Goal: Information Seeking & Learning: Find specific fact

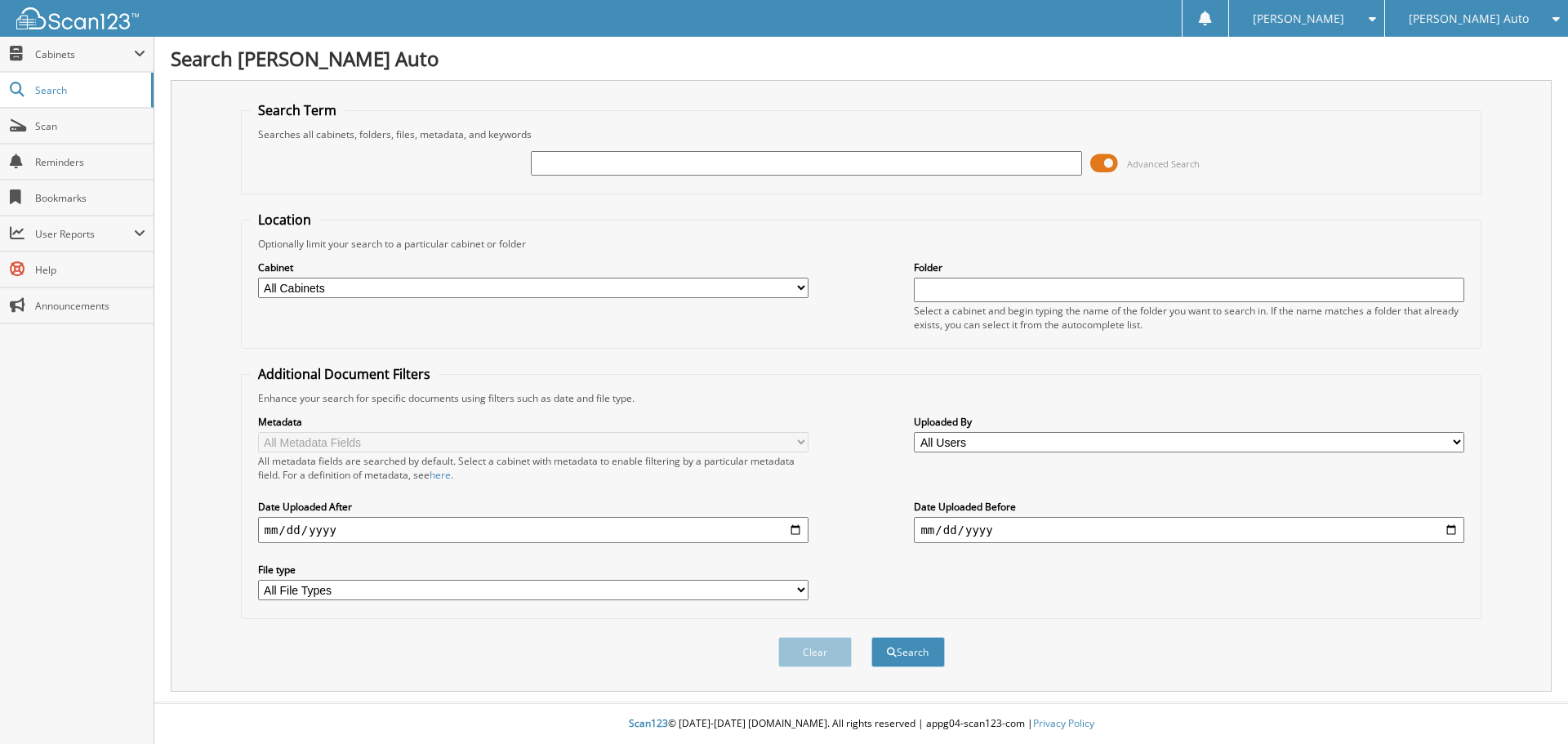
click at [968, 158] on input "text" at bounding box center [806, 163] width 550 height 24
type input "1T25518A"
click at [871, 637] on button "Search" at bounding box center [907, 652] width 73 height 31
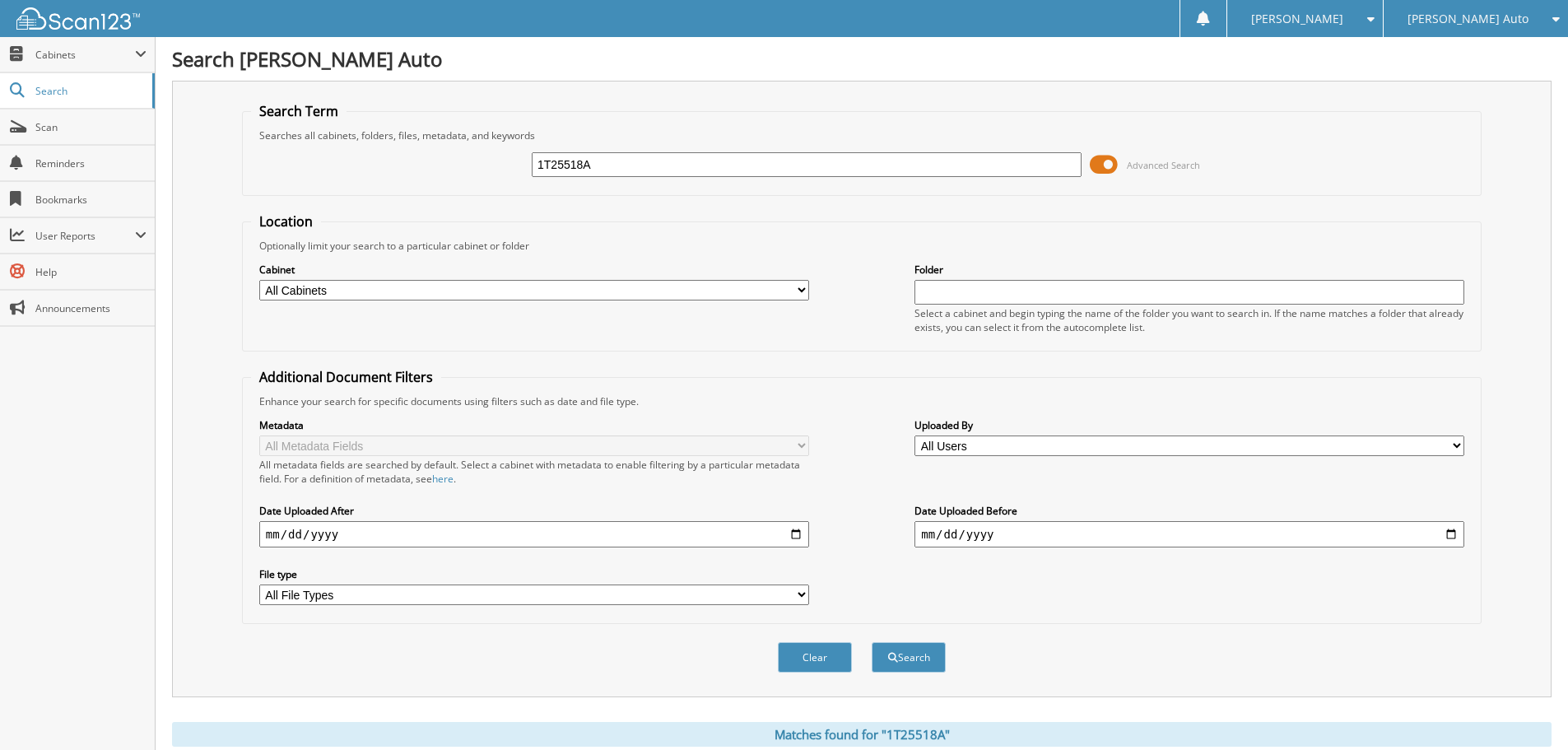
click at [1107, 161] on span at bounding box center [1104, 165] width 28 height 25
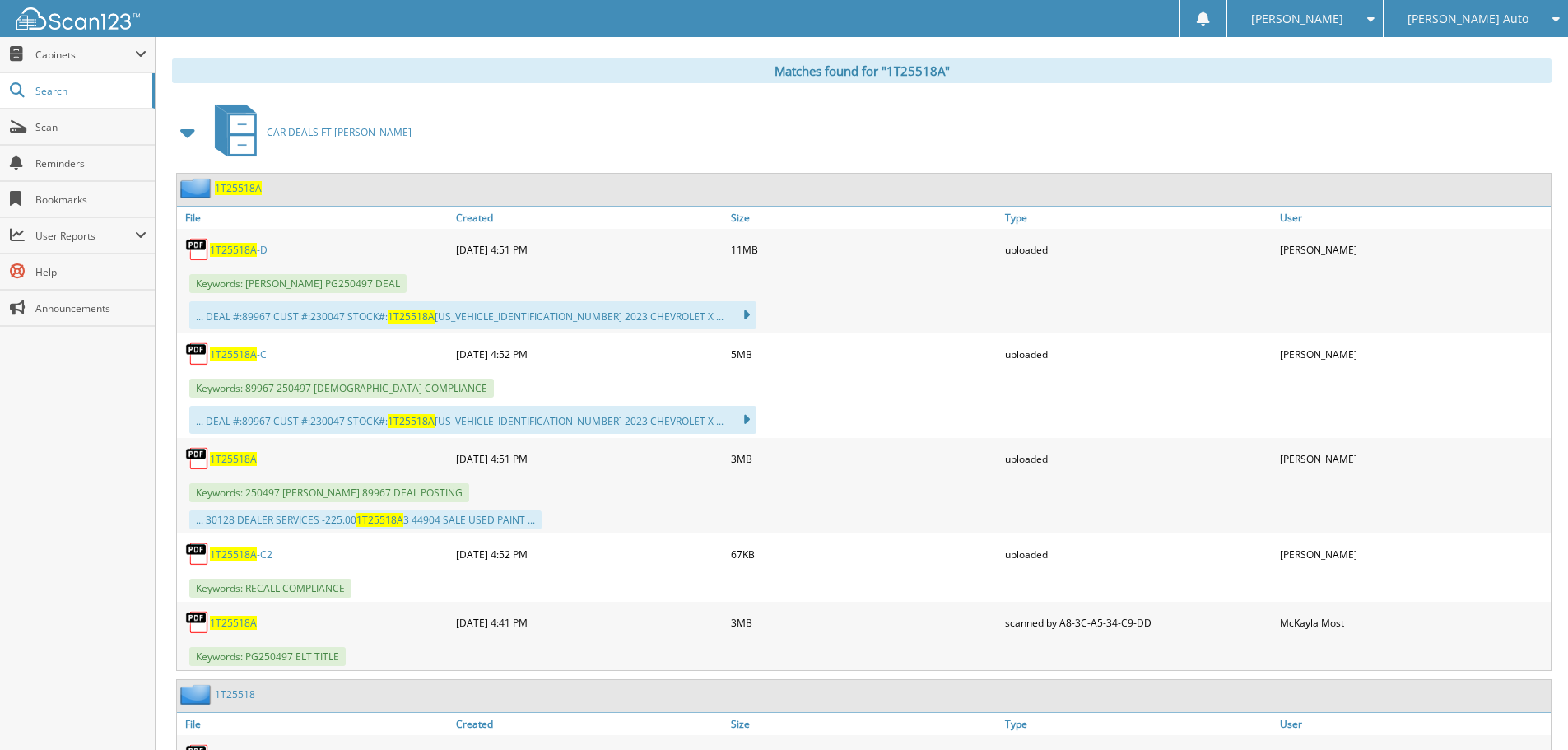
scroll to position [247, 0]
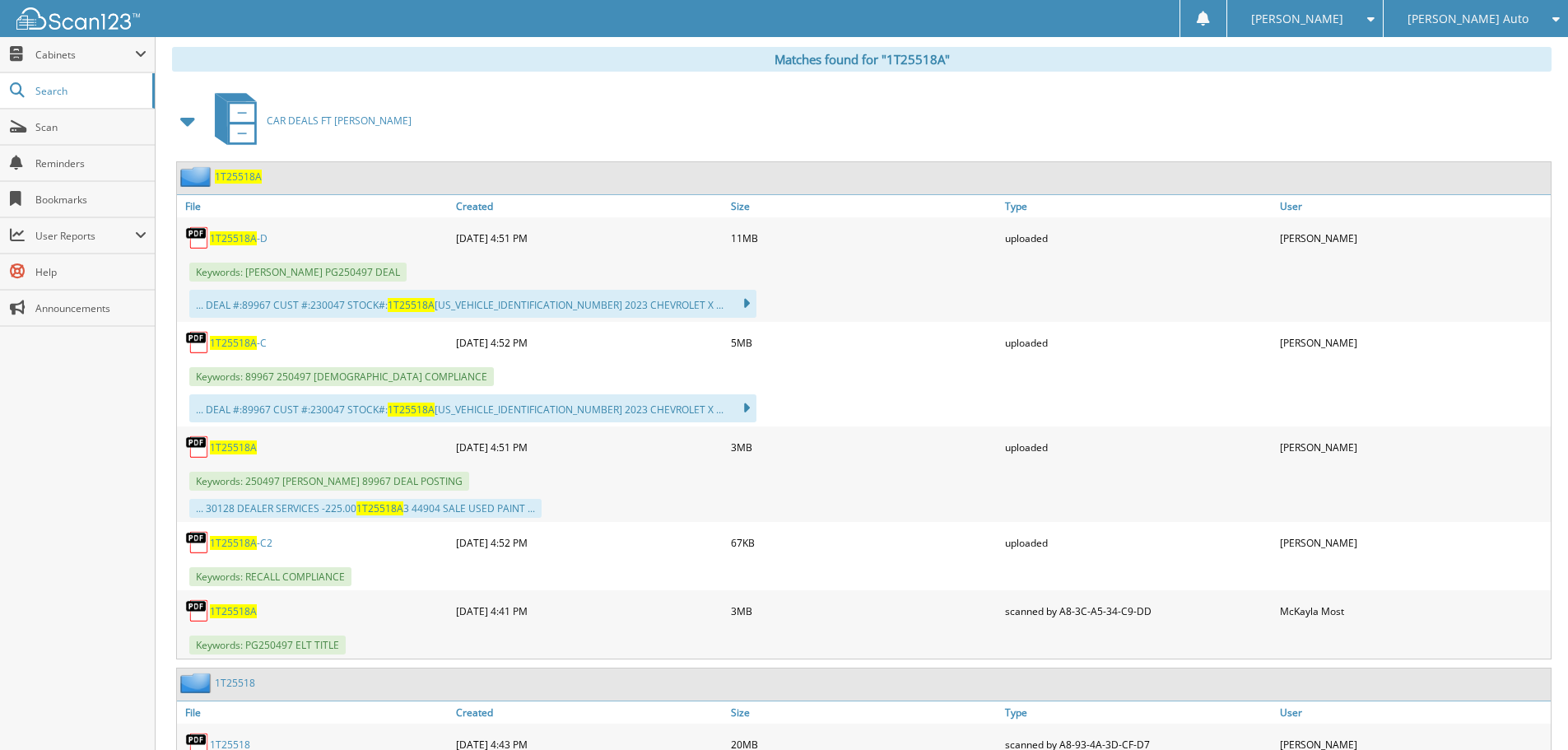
click at [196, 611] on img at bounding box center [197, 610] width 25 height 25
click at [222, 615] on span "1T25518A" at bounding box center [234, 611] width 47 height 14
click at [238, 238] on span "1T25518A" at bounding box center [234, 237] width 47 height 14
